Goal: Check status: Check status

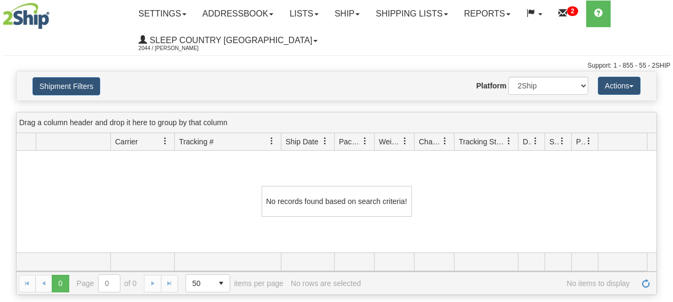
click at [46, 15] on img at bounding box center [26, 16] width 47 height 27
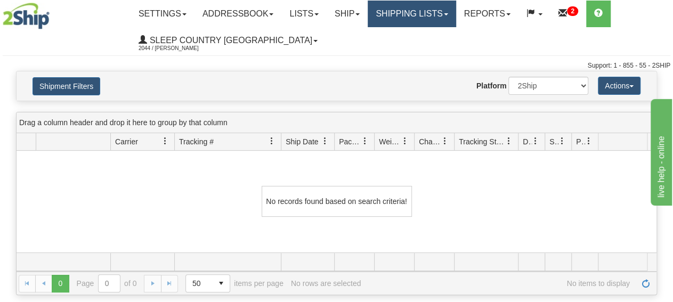
click at [408, 12] on link "Shipping lists" at bounding box center [412, 14] width 88 height 27
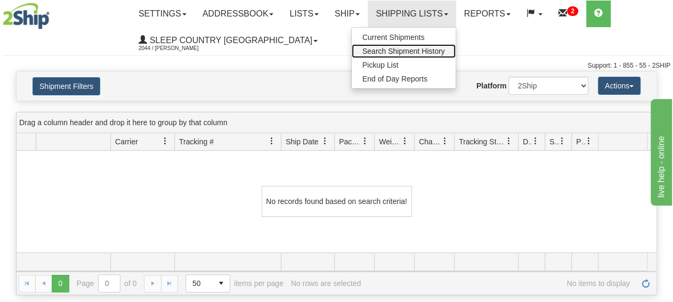
click at [396, 52] on span "Search Shipment History" at bounding box center [403, 51] width 83 height 9
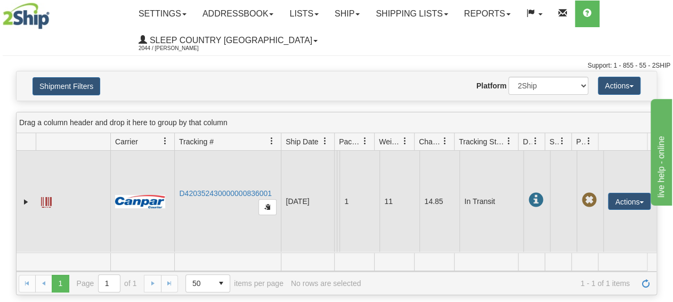
scroll to position [20, 0]
click at [210, 189] on link "D420352430000000836001" at bounding box center [225, 193] width 93 height 9
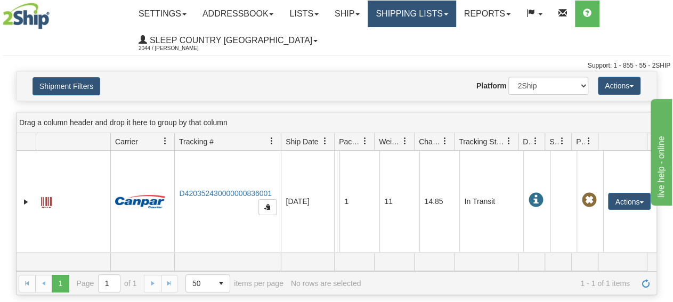
click at [410, 13] on link "Shipping lists" at bounding box center [412, 14] width 88 height 27
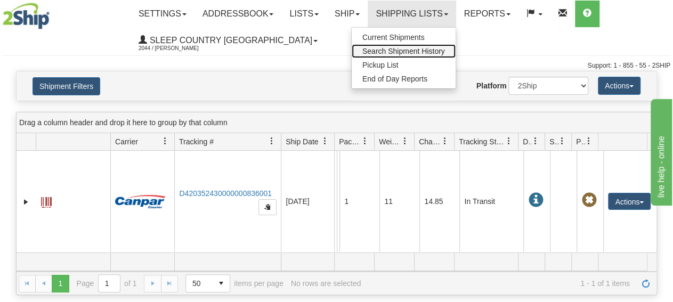
click at [411, 47] on span "Search Shipment History" at bounding box center [403, 51] width 83 height 9
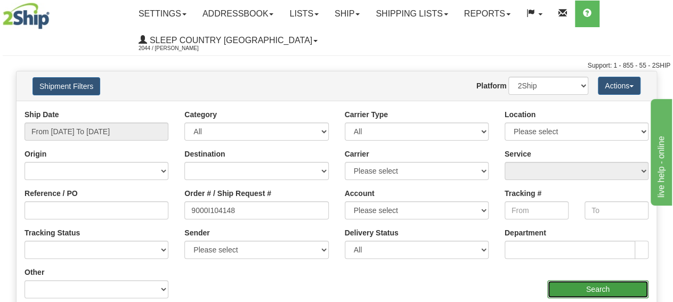
click at [574, 282] on input "Search" at bounding box center [597, 289] width 101 height 18
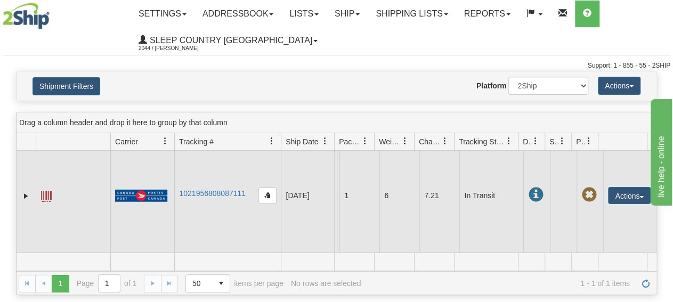
scroll to position [33, 0]
click at [209, 189] on link "1021956808087111" at bounding box center [212, 193] width 67 height 9
